Goal: Use online tool/utility: Utilize a website feature to perform a specific function

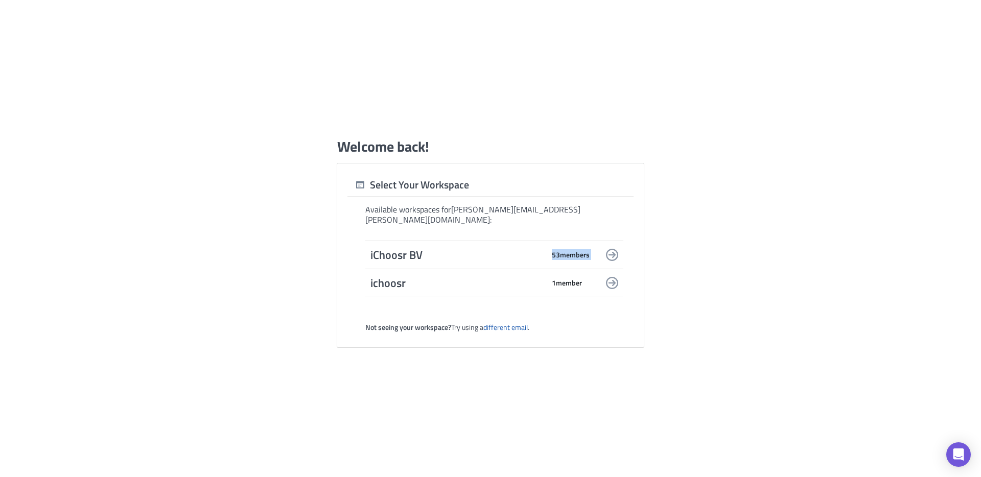
drag, startPoint x: 547, startPoint y: 267, endPoint x: 550, endPoint y: 251, distance: 16.1
click at [550, 251] on div "iChoosr BV 53 member s ichoosr 1 member" at bounding box center [494, 269] width 258 height 57
click at [550, 251] on div "iChoosr BV 53 member s" at bounding box center [479, 255] width 219 height 14
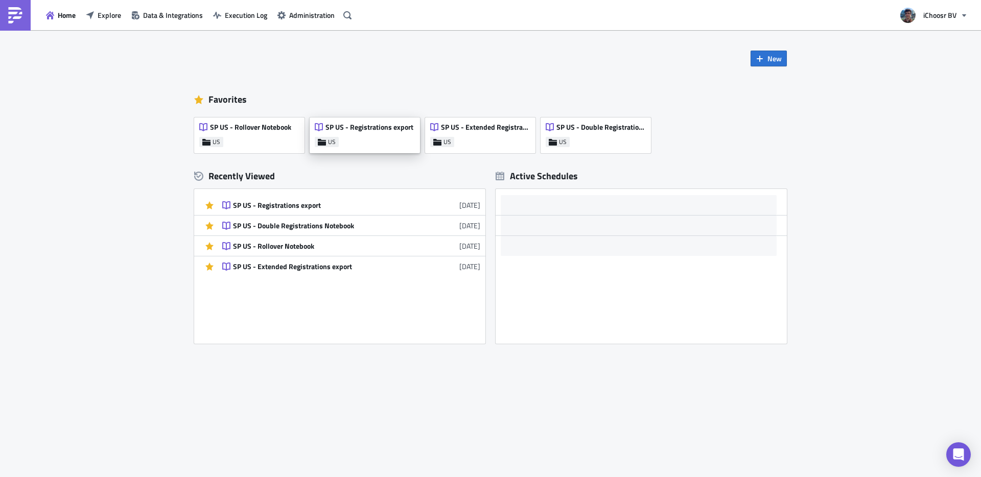
click at [399, 126] on span "SP US - Registrations export" at bounding box center [369, 127] width 88 height 9
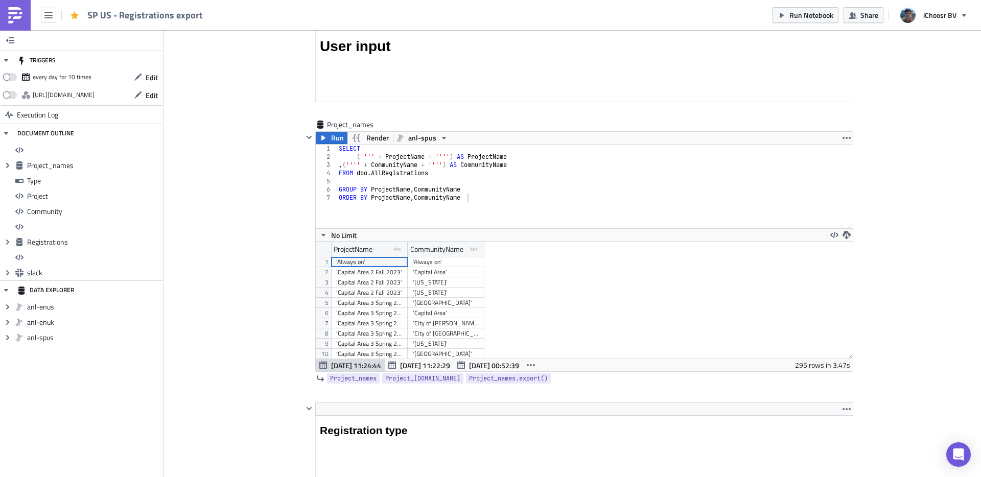
scroll to position [787, 0]
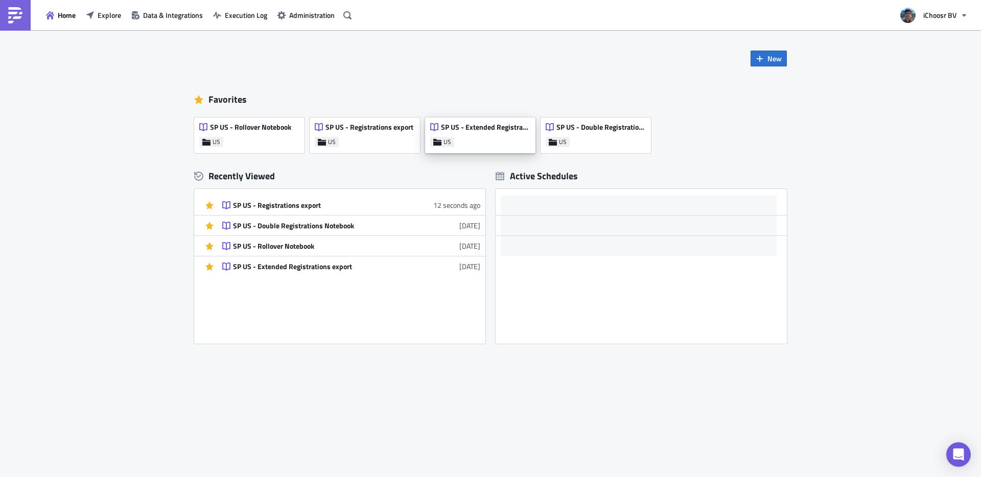
click at [474, 140] on div "SP US - Extended Registrations export US" at bounding box center [480, 136] width 110 height 36
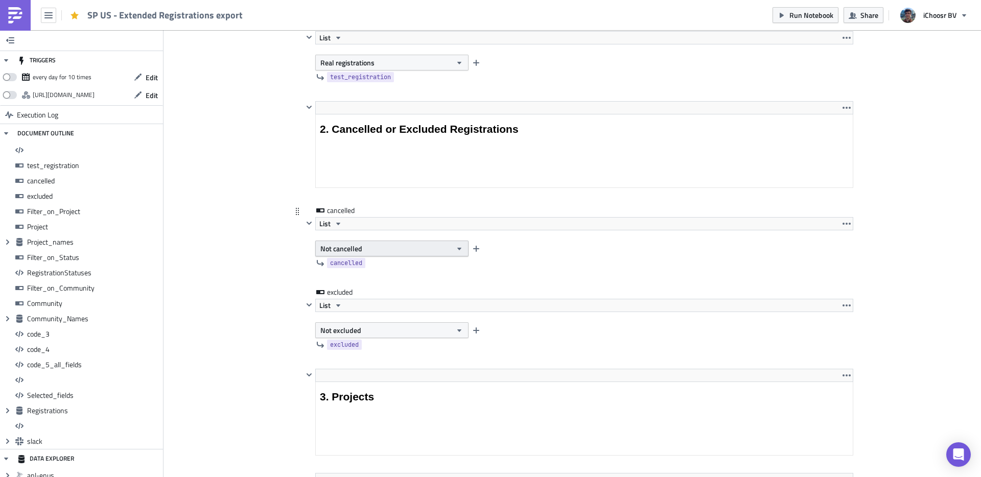
click at [364, 252] on button "Not cancelled" at bounding box center [391, 249] width 153 height 16
click at [366, 281] on div "Not cancelled" at bounding box center [366, 282] width 73 height 10
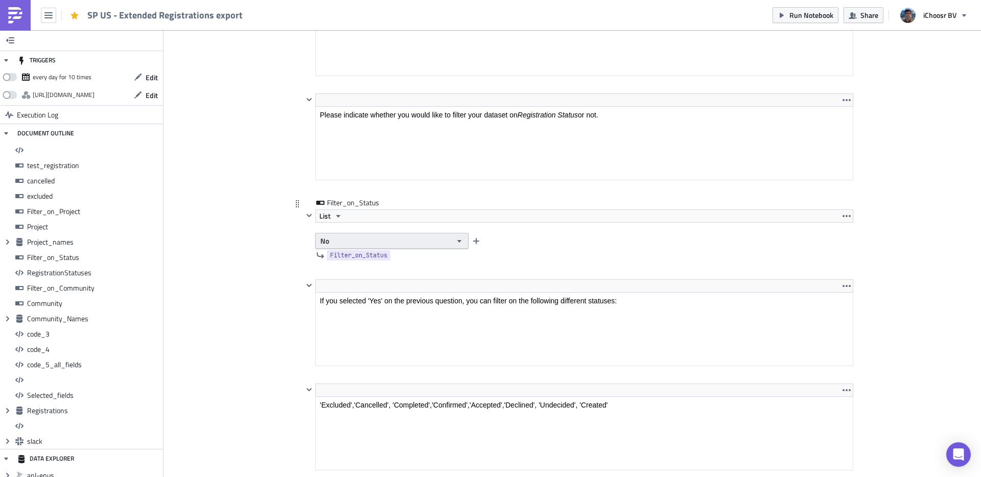
click at [422, 237] on button "No" at bounding box center [391, 241] width 153 height 16
click at [385, 261] on div "Yes" at bounding box center [360, 259] width 85 height 10
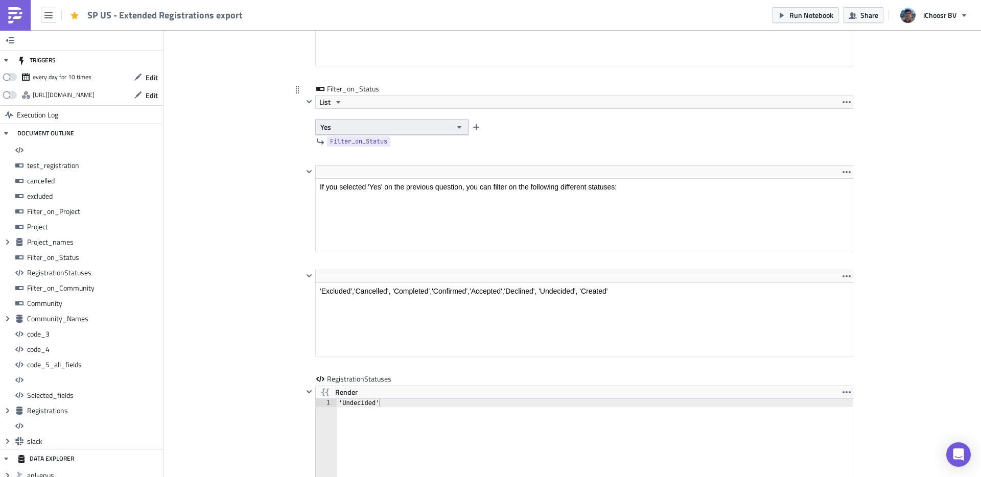
click at [407, 123] on button "Yes" at bounding box center [391, 127] width 153 height 16
click at [381, 158] on div "No" at bounding box center [360, 160] width 85 height 10
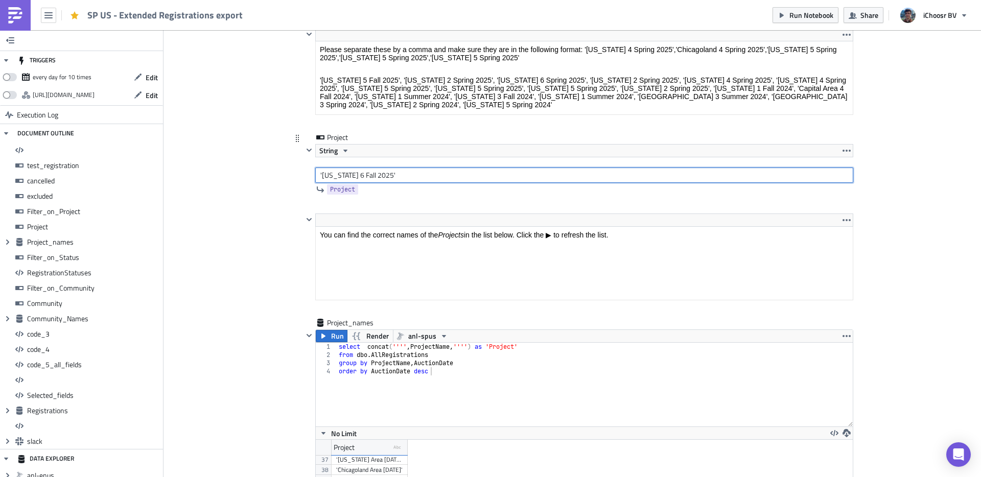
click at [386, 178] on input "'[US_STATE] 6 Fall 2025'" at bounding box center [584, 175] width 538 height 15
drag, startPoint x: 383, startPoint y: 174, endPoint x: 319, endPoint y: 170, distance: 64.0
click at [319, 170] on input "'[US_STATE] 6 Fall 2025'" at bounding box center [584, 175] width 538 height 15
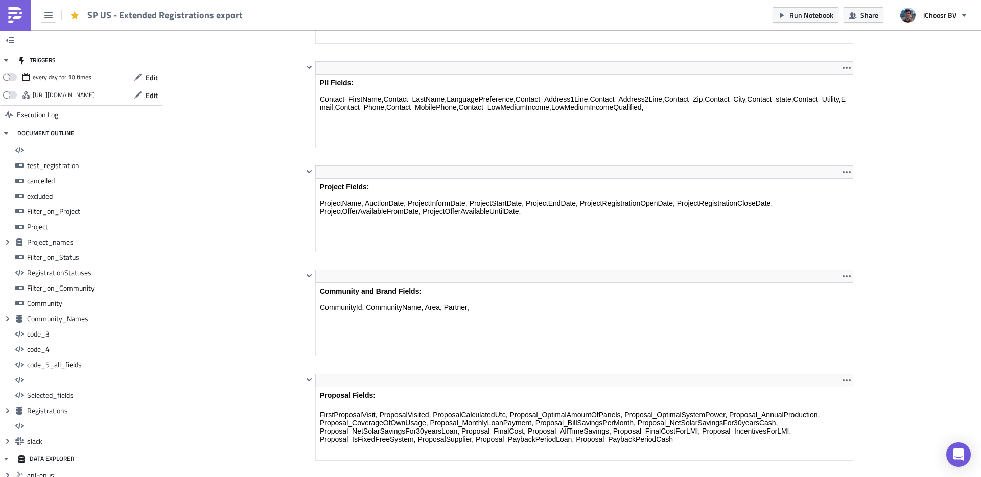
type input "'[US_STATE] 5 Fall 2025'"
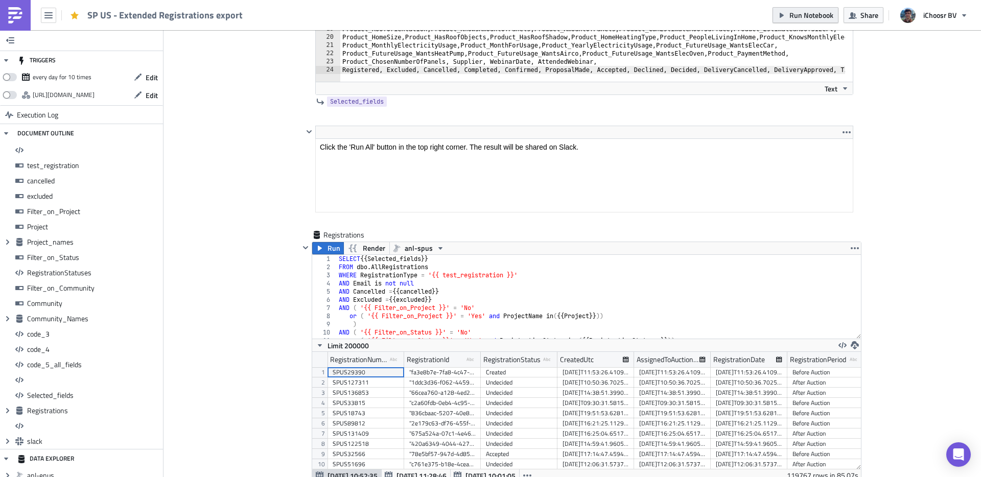
click at [799, 14] on span "Run Notebook" at bounding box center [811, 15] width 44 height 11
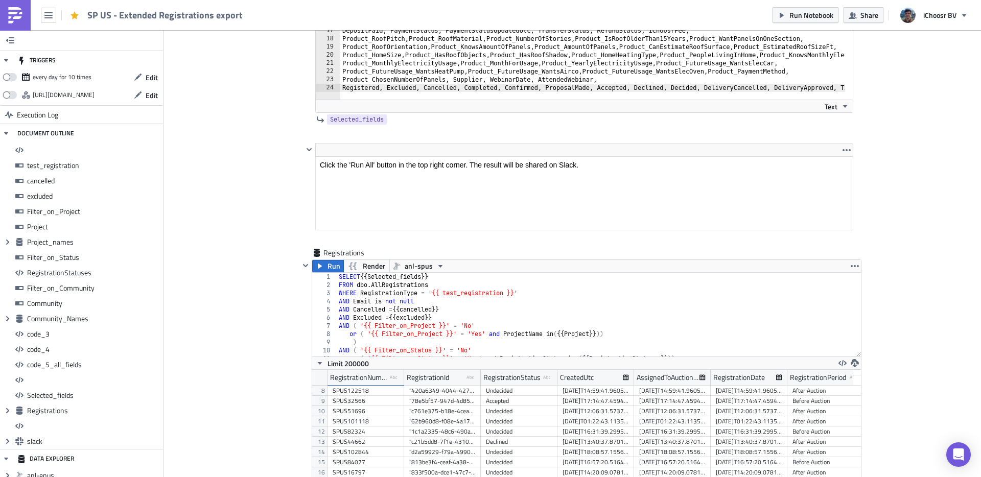
scroll to position [7170, 0]
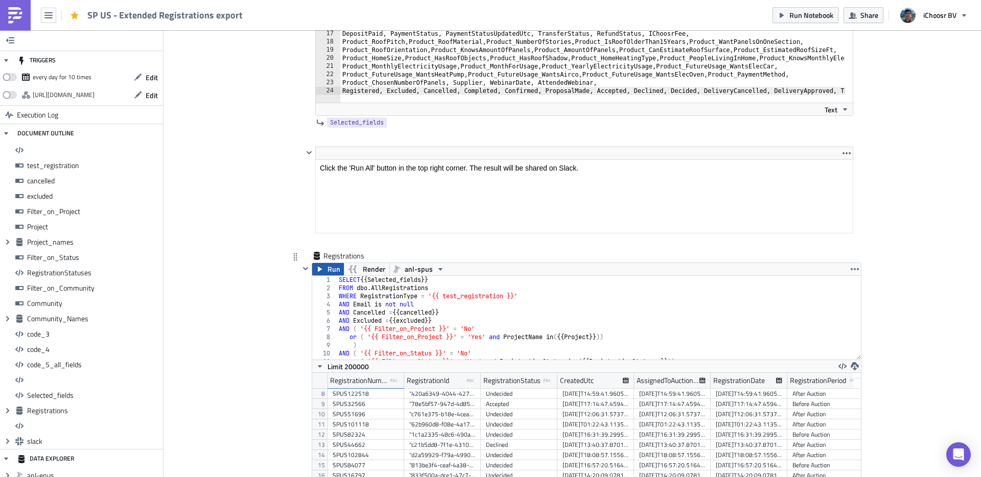
click at [328, 270] on span "Run" at bounding box center [334, 269] width 13 height 12
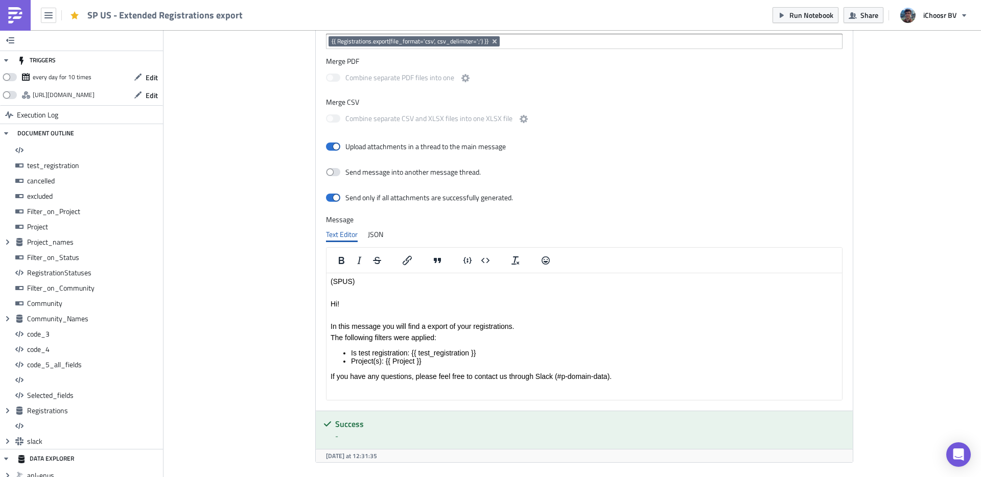
scroll to position [74, 0]
